Goal: Navigation & Orientation: Find specific page/section

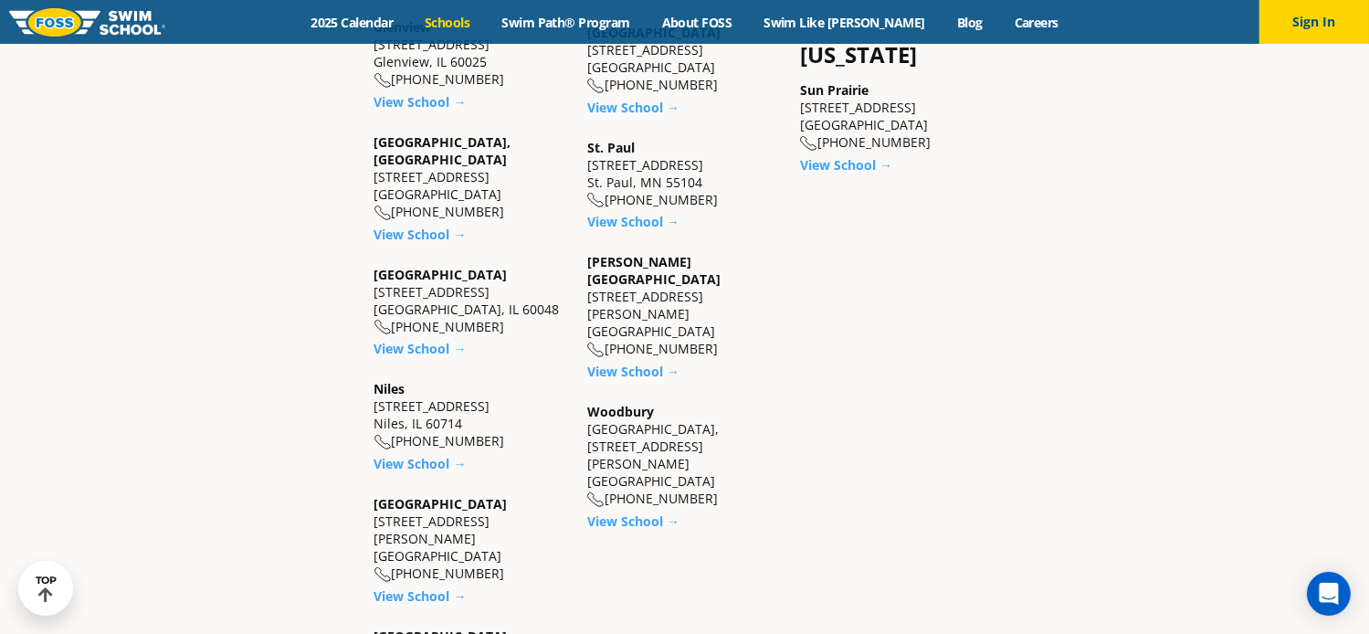
scroll to position [1644, 0]
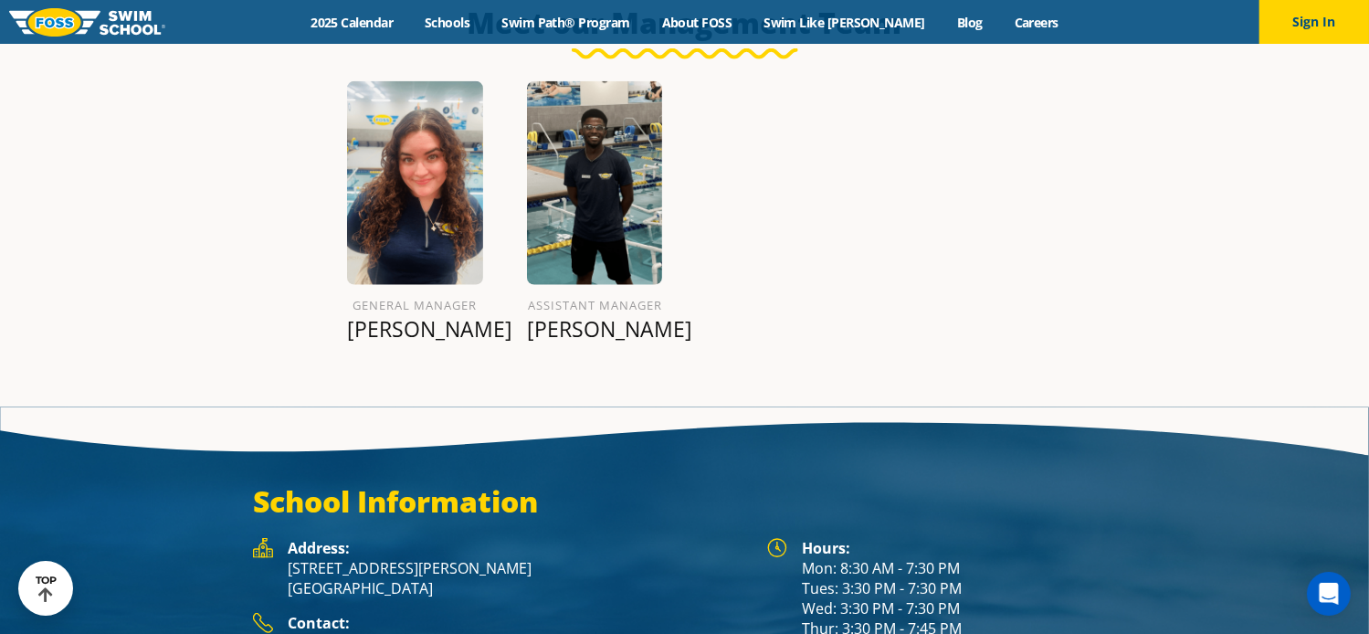
scroll to position [2074, 0]
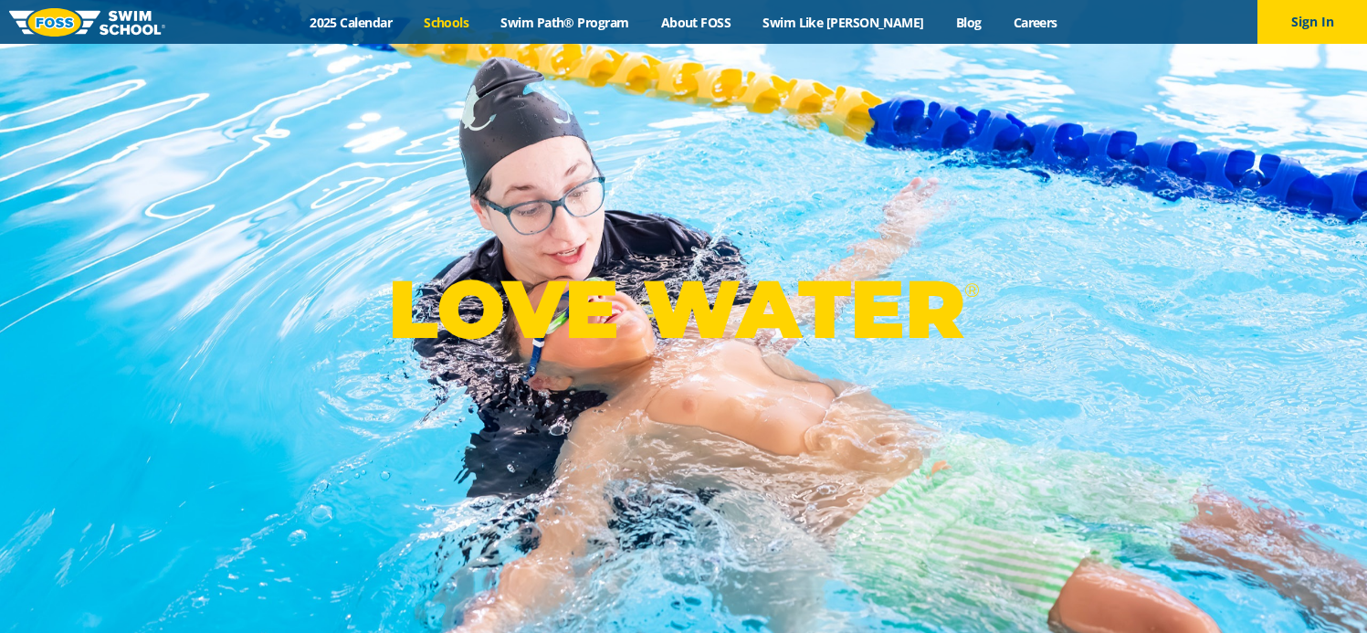
click at [485, 19] on link "Schools" at bounding box center [446, 22] width 77 height 17
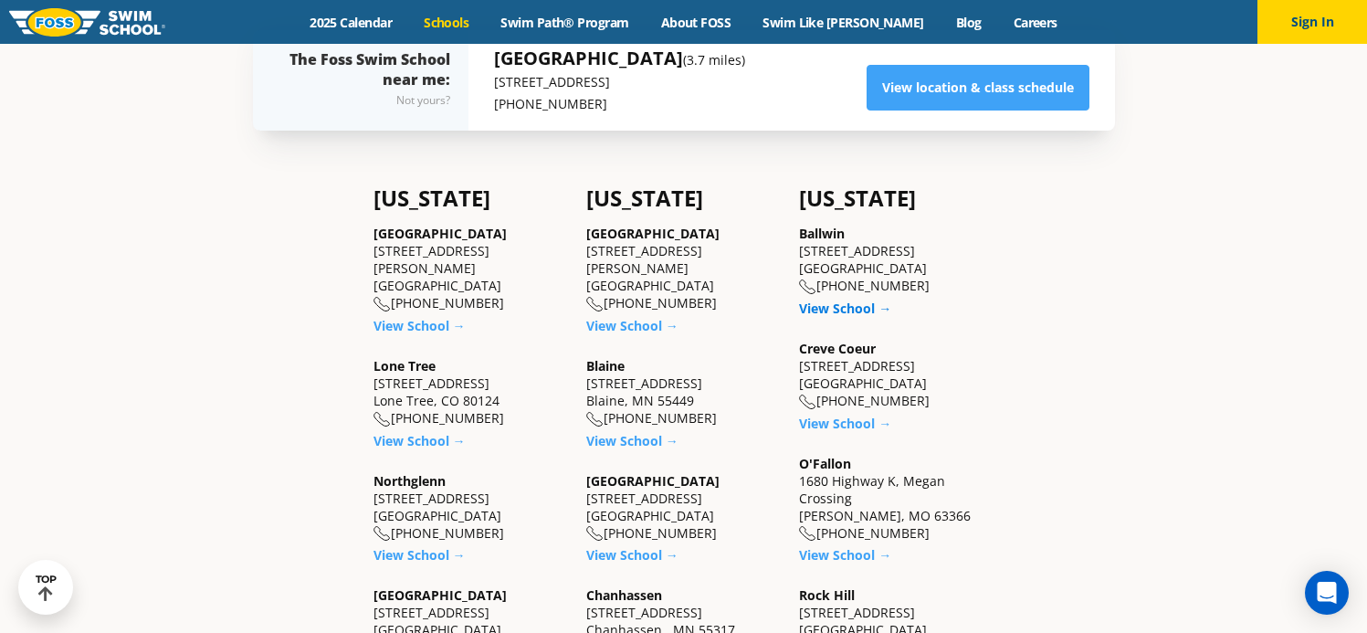
scroll to position [457, 0]
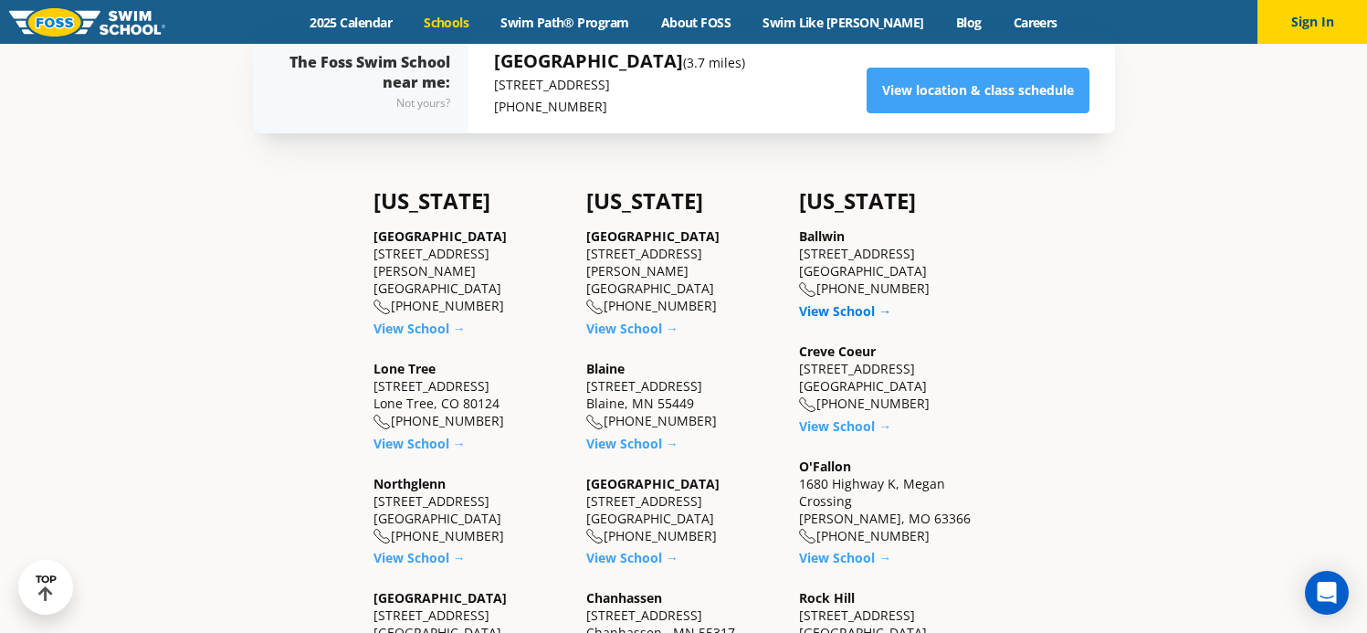
click at [834, 303] on link "View School →" at bounding box center [845, 310] width 92 height 17
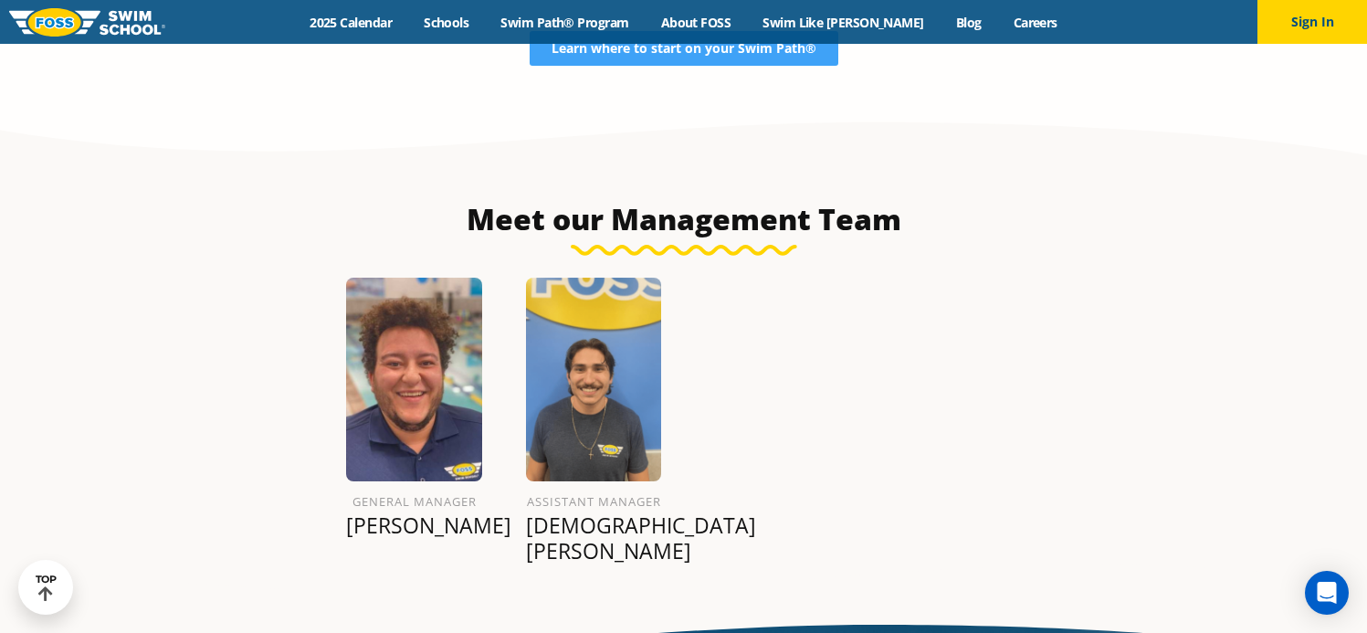
scroll to position [1983, 0]
